Goal: Information Seeking & Learning: Learn about a topic

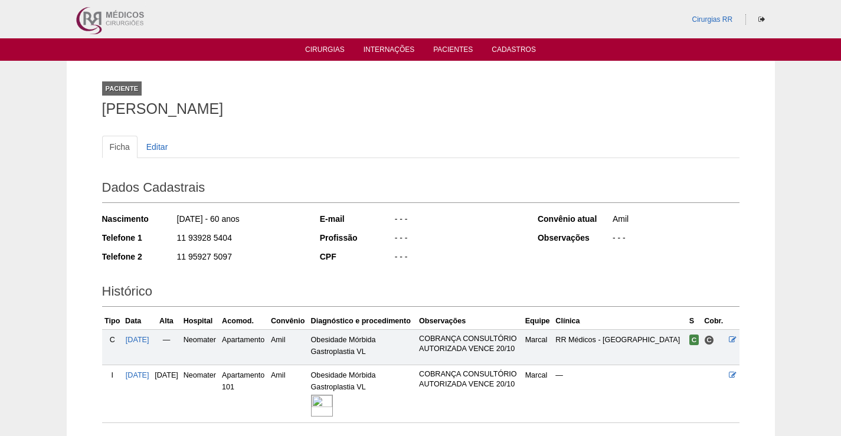
scroll to position [120, 0]
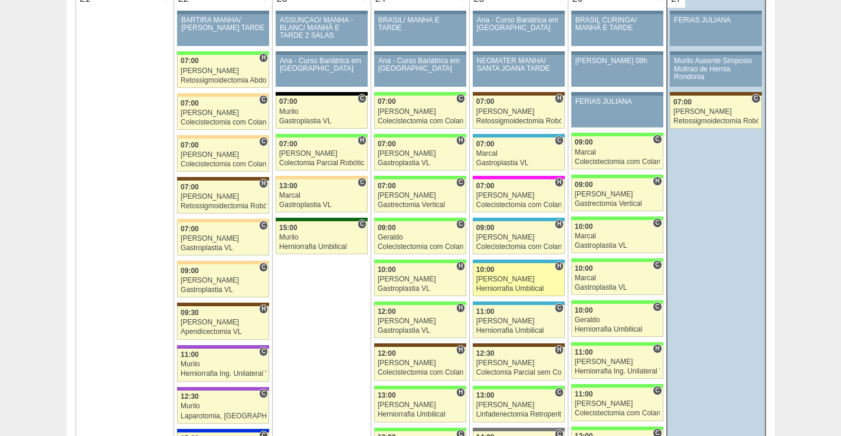
scroll to position [1830, 0]
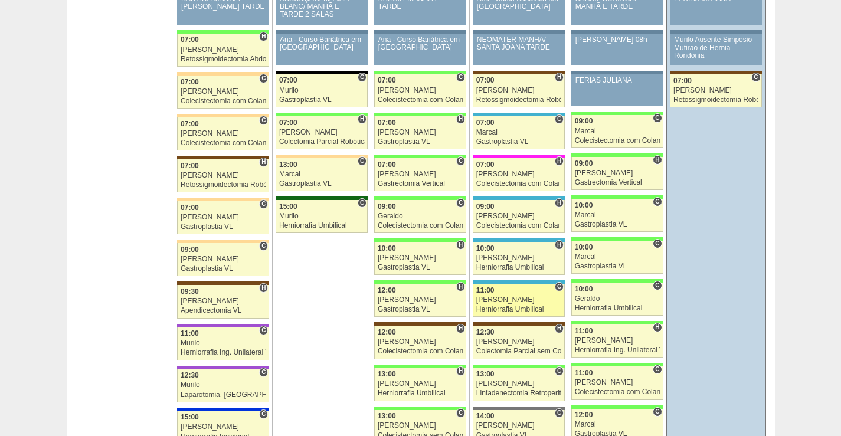
click at [523, 293] on div "11:00" at bounding box center [519, 291] width 86 height 8
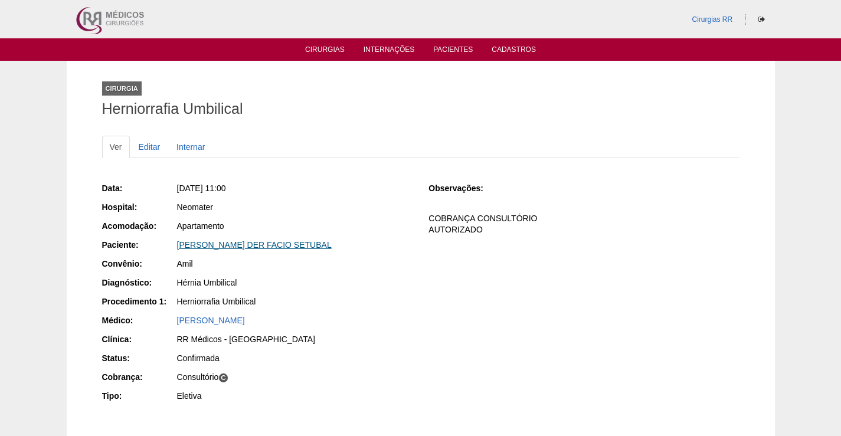
click at [290, 245] on link "[PERSON_NAME] DER FACIO SETUBAL" at bounding box center [254, 244] width 155 height 9
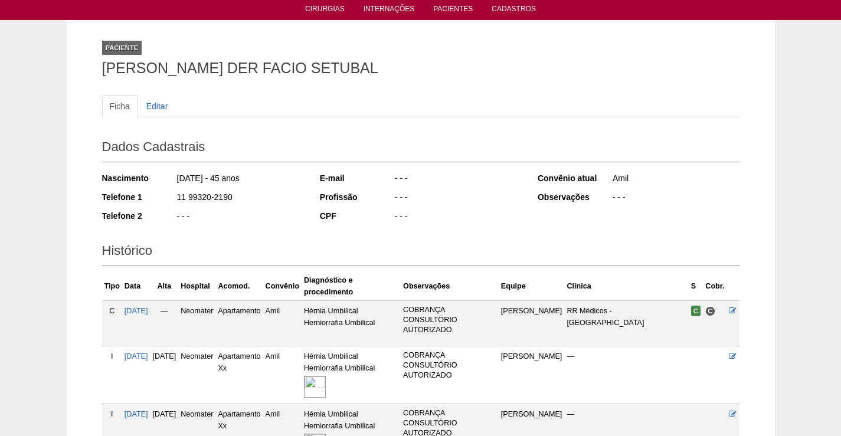
scroll to position [168, 0]
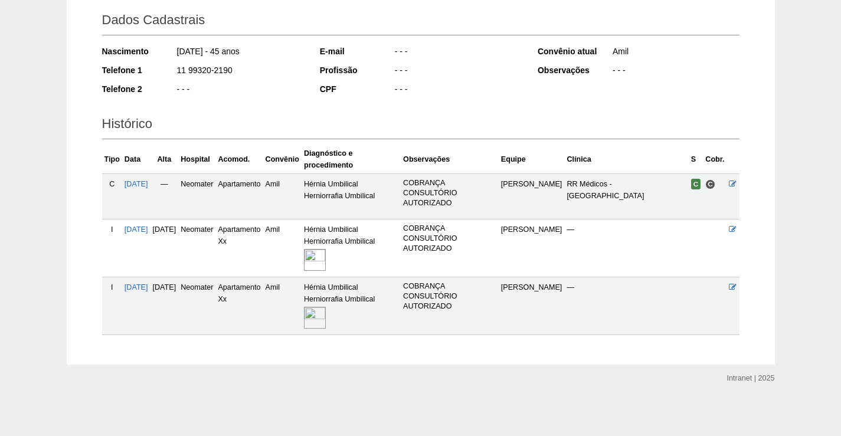
click at [326, 310] on img at bounding box center [315, 318] width 22 height 22
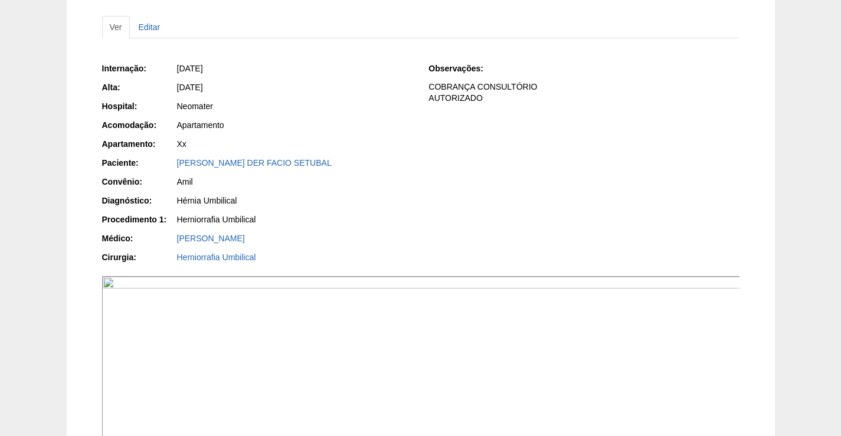
scroll to position [295, 0]
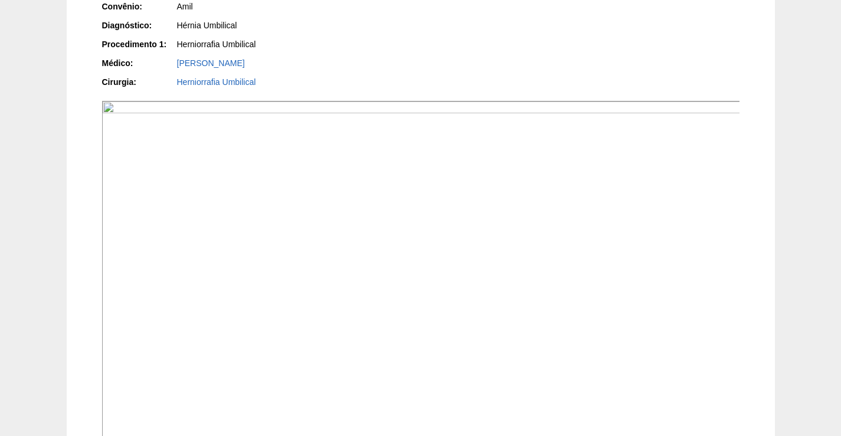
click at [452, 306] on img at bounding box center [421, 340] width 639 height 479
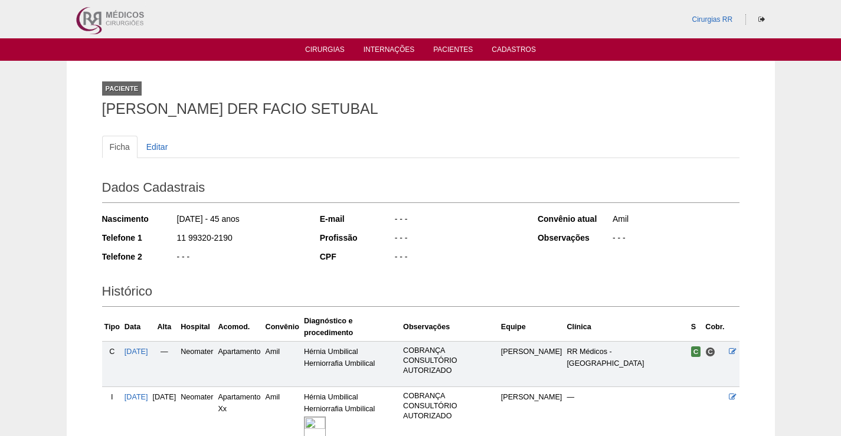
scroll to position [168, 0]
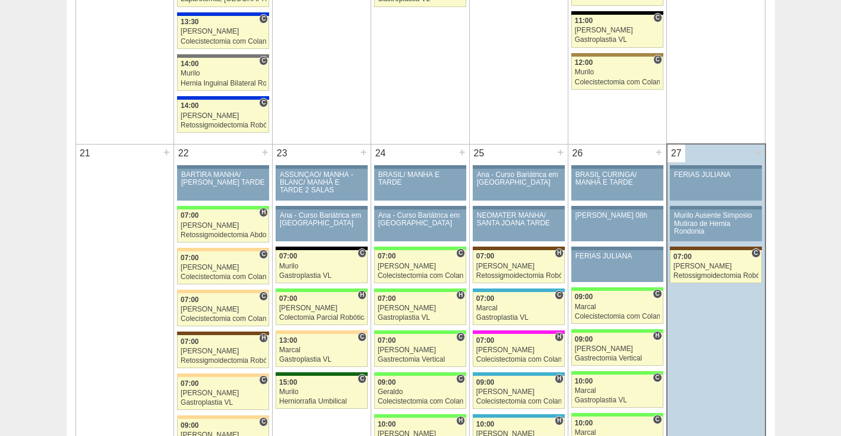
scroll to position [1653, 0]
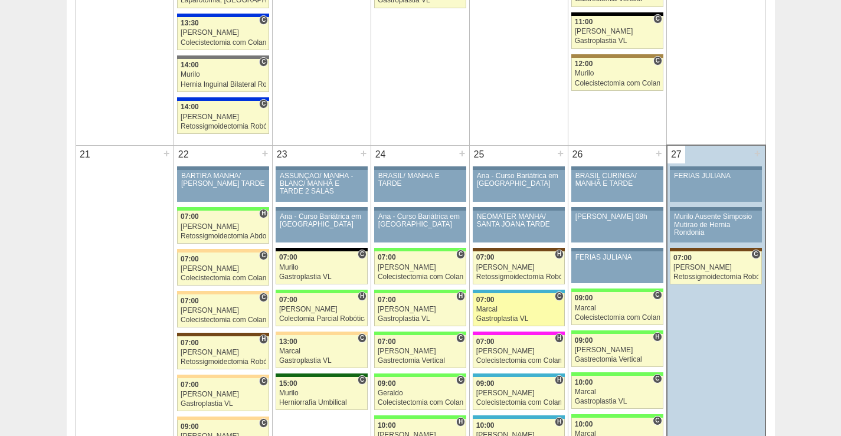
click at [527, 308] on div "Marcal" at bounding box center [519, 310] width 86 height 8
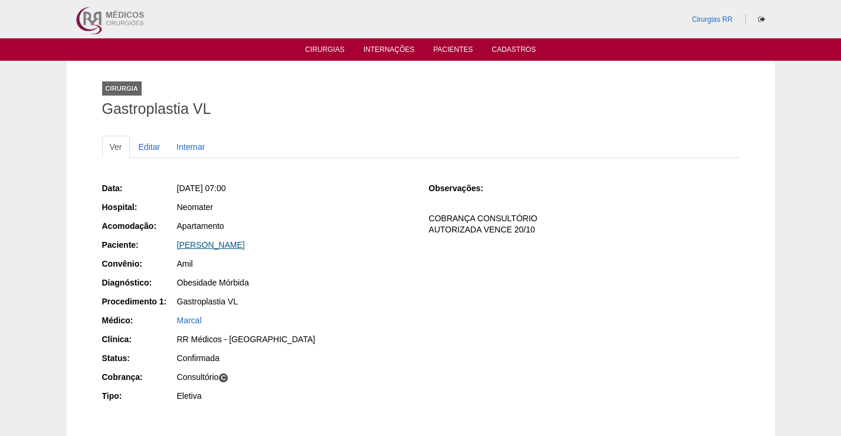
click at [205, 245] on link "[PERSON_NAME]" at bounding box center [211, 244] width 68 height 9
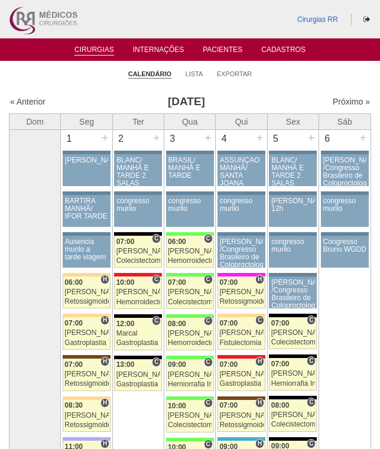
scroll to position [1771, 0]
